Goal: Task Accomplishment & Management: Manage account settings

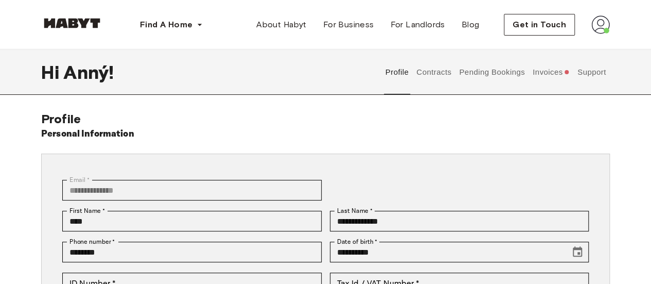
click at [596, 27] on img at bounding box center [600, 24] width 19 height 19
click at [573, 47] on span "Profile" at bounding box center [569, 48] width 26 height 12
click at [435, 71] on button "Contracts" at bounding box center [434, 71] width 38 height 45
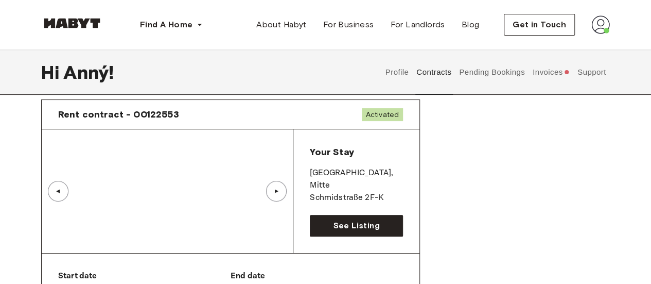
scroll to position [36, 0]
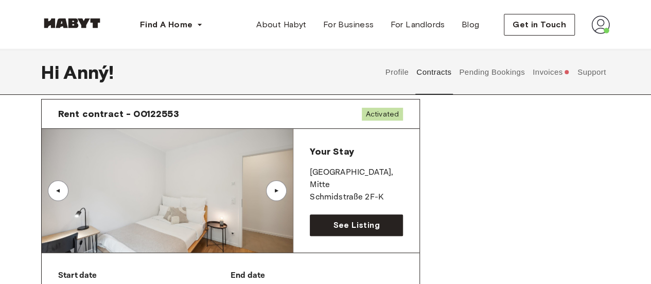
click at [273, 192] on div "▲" at bounding box center [276, 190] width 10 height 6
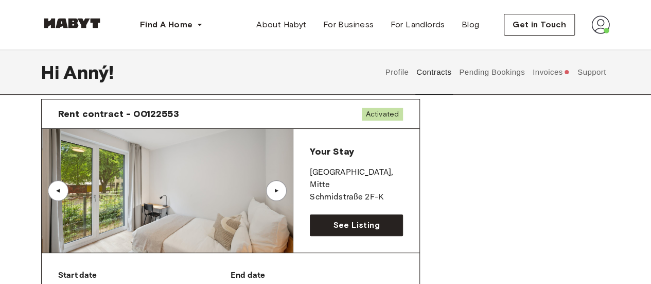
click at [273, 192] on div "▲" at bounding box center [276, 190] width 10 height 6
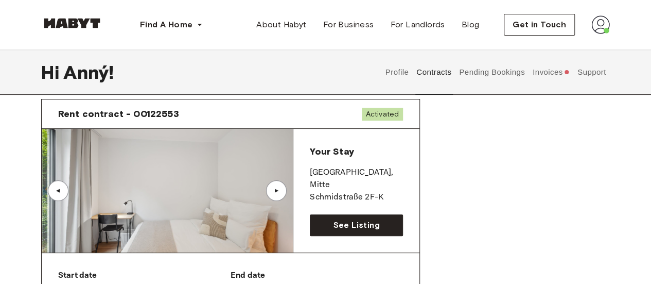
click at [273, 192] on div "▲" at bounding box center [276, 190] width 10 height 6
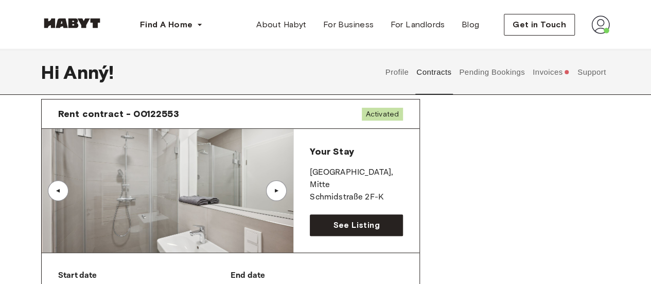
click at [273, 192] on div "▲" at bounding box center [276, 190] width 10 height 6
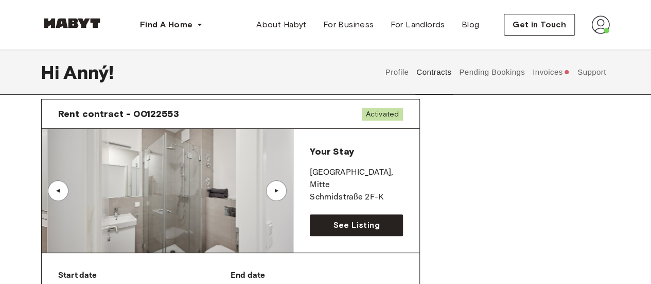
click at [273, 192] on div "▲" at bounding box center [276, 190] width 10 height 6
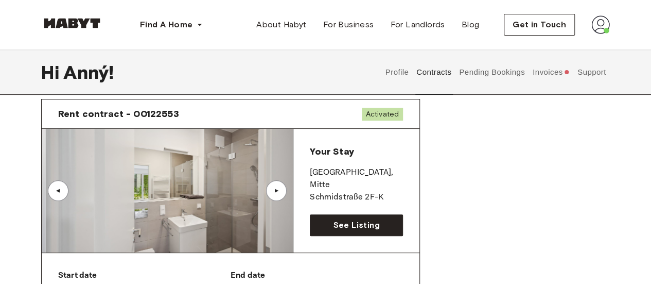
click at [273, 192] on div "▲" at bounding box center [276, 190] width 10 height 6
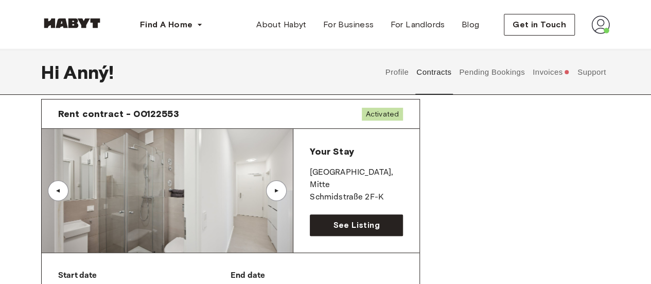
click at [273, 192] on div "▲" at bounding box center [276, 190] width 10 height 6
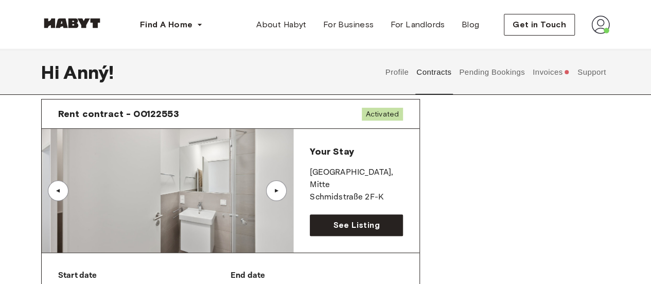
click at [273, 192] on div "▲" at bounding box center [276, 190] width 10 height 6
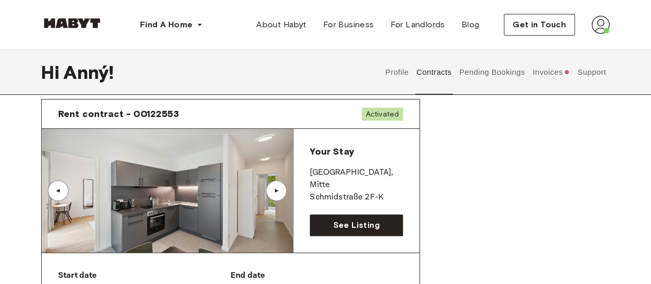
click at [60, 190] on div "▲" at bounding box center [58, 190] width 10 height 6
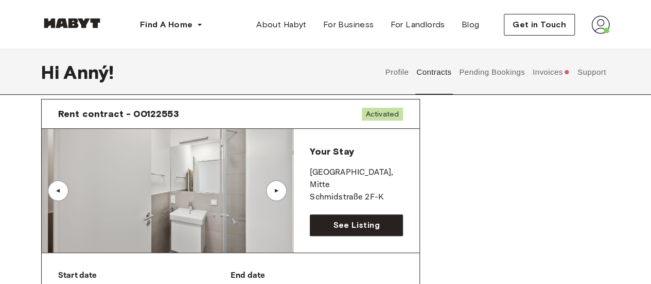
click at [60, 190] on div "▲" at bounding box center [58, 190] width 10 height 6
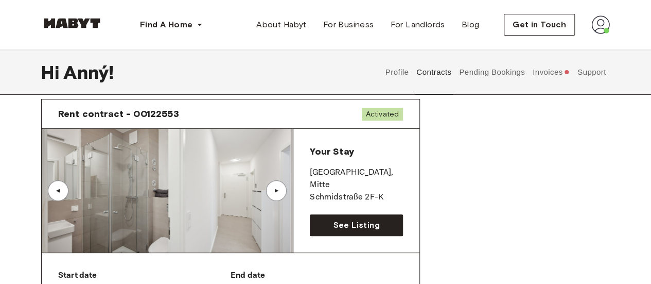
click at [60, 190] on div "▲" at bounding box center [58, 190] width 10 height 6
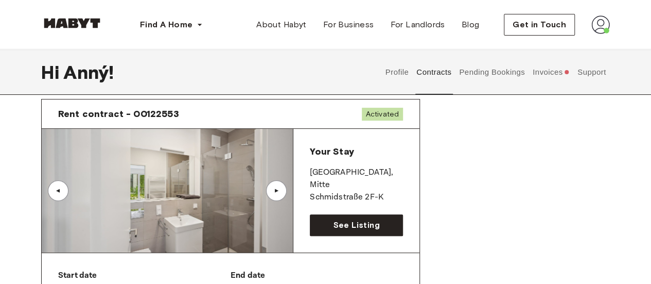
click at [60, 190] on div "▲" at bounding box center [58, 190] width 10 height 6
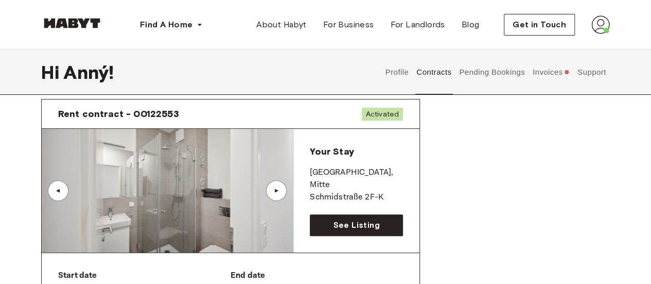
click at [62, 190] on div "▲" at bounding box center [58, 190] width 10 height 6
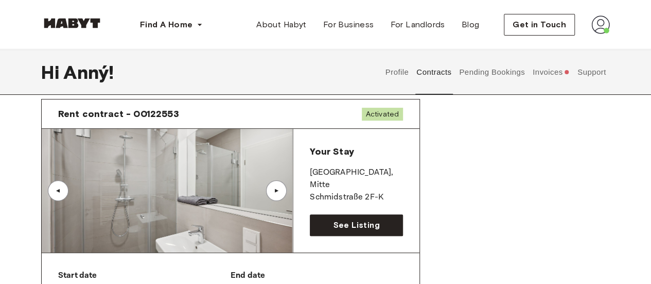
click at [62, 190] on div "▲" at bounding box center [58, 190] width 10 height 6
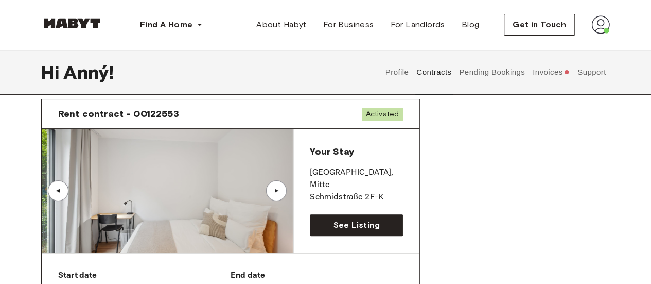
click at [62, 190] on div "▲" at bounding box center [58, 190] width 10 height 6
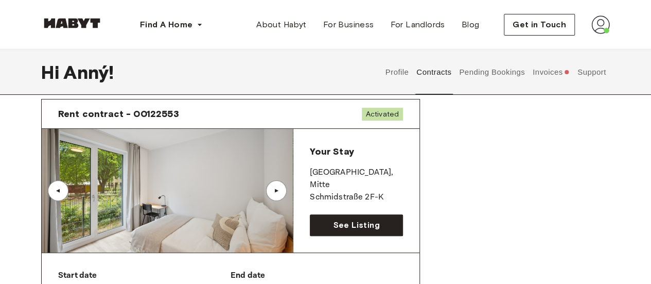
click at [62, 190] on div "▲" at bounding box center [58, 190] width 10 height 6
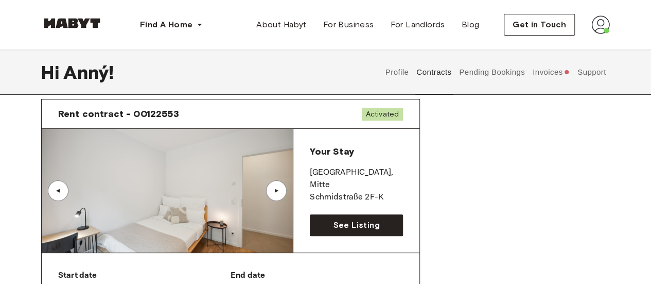
click at [540, 74] on button "Invoices" at bounding box center [551, 71] width 40 height 45
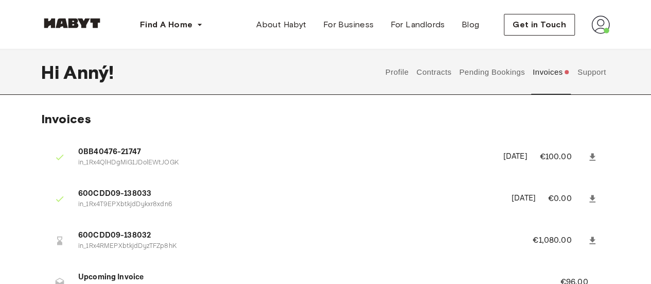
click at [488, 73] on button "Pending Bookings" at bounding box center [492, 71] width 68 height 45
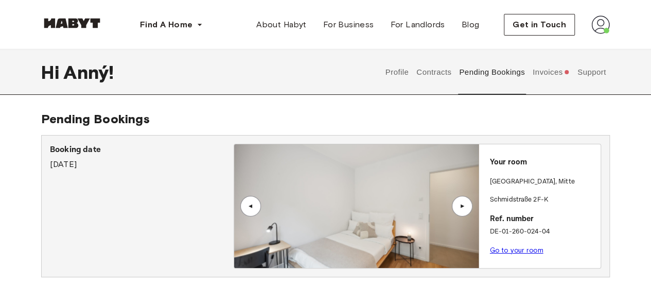
click at [397, 76] on button "Profile" at bounding box center [397, 71] width 26 height 45
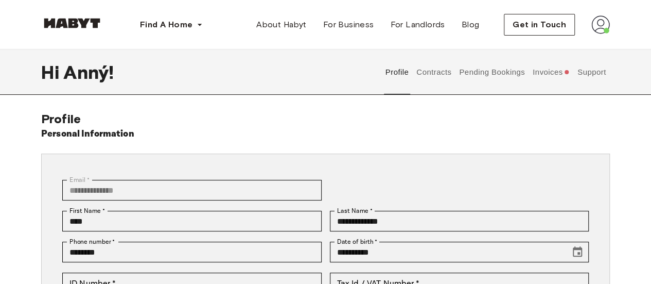
click at [429, 74] on button "Contracts" at bounding box center [434, 71] width 38 height 45
